Goal: Information Seeking & Learning: Learn about a topic

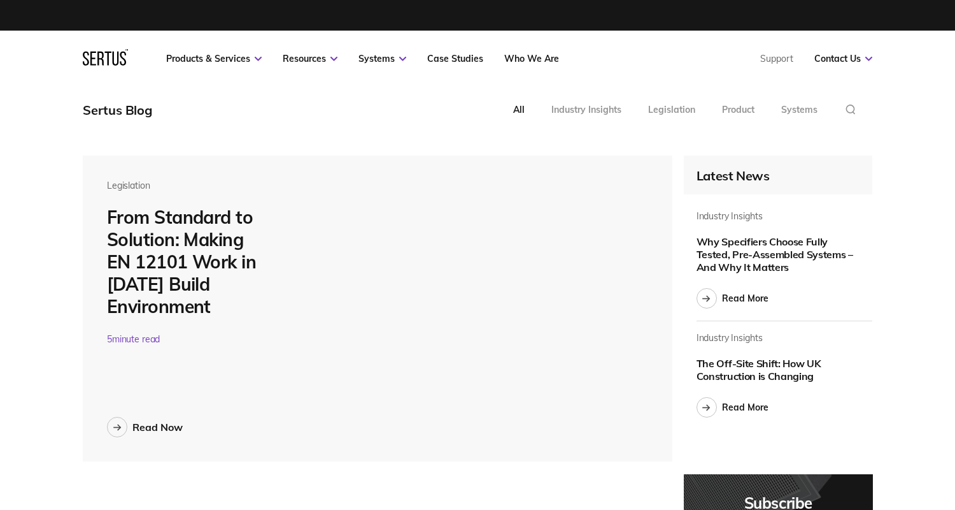
scroll to position [4747, 790]
